Goal: Find contact information: Find contact information

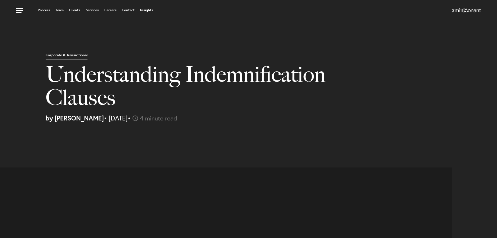
select select "US"
select select "Austin"
select select "Business and Civil Litigation"
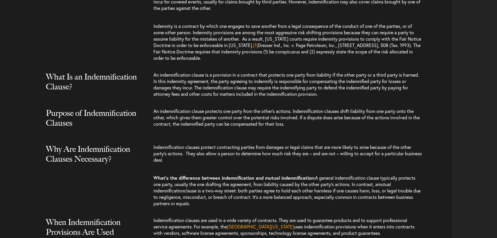
scroll to position [581, 0]
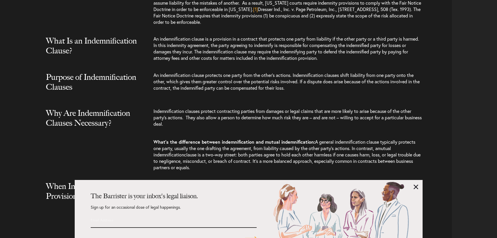
click at [415, 189] on link at bounding box center [416, 187] width 5 height 5
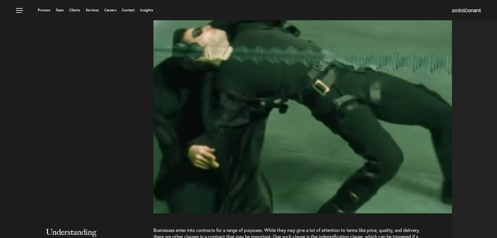
scroll to position [0, 0]
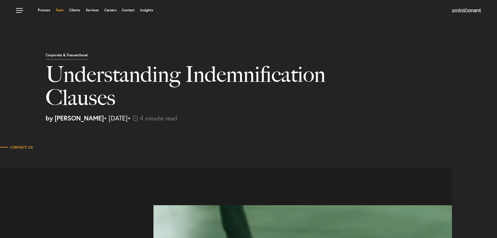
click at [61, 10] on link "Team" at bounding box center [60, 9] width 8 height 3
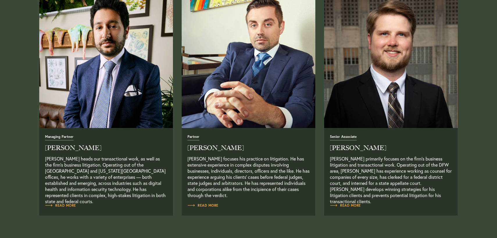
scroll to position [264, 0]
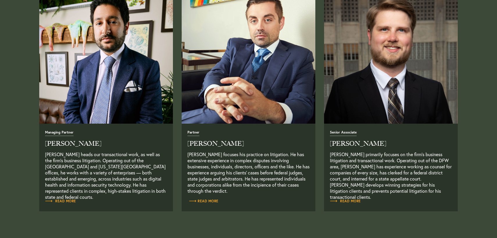
click at [208, 204] on link "Read More" at bounding box center [203, 202] width 31 height 6
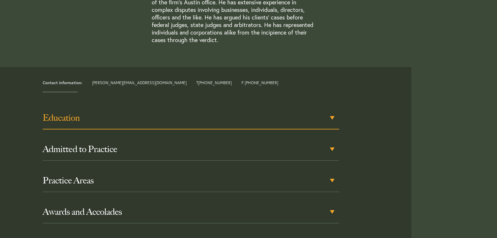
click at [65, 121] on h3 "Education" at bounding box center [191, 118] width 297 height 10
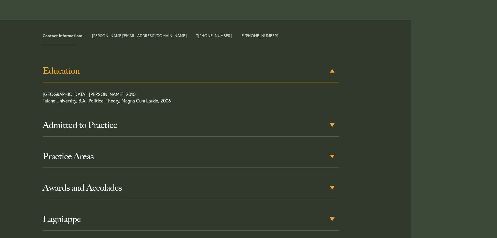
scroll to position [248, 0]
click at [60, 70] on h3 "Education" at bounding box center [191, 70] width 297 height 10
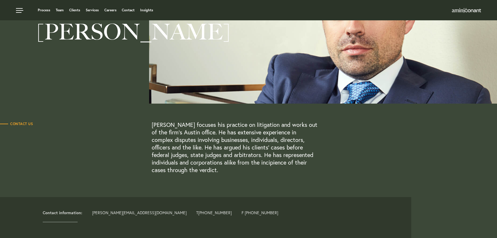
scroll to position [0, 0]
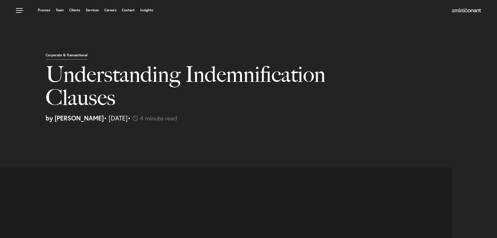
select select "US"
select select "Austin"
select select "Business and Civil Litigation"
